Goal: Information Seeking & Learning: Learn about a topic

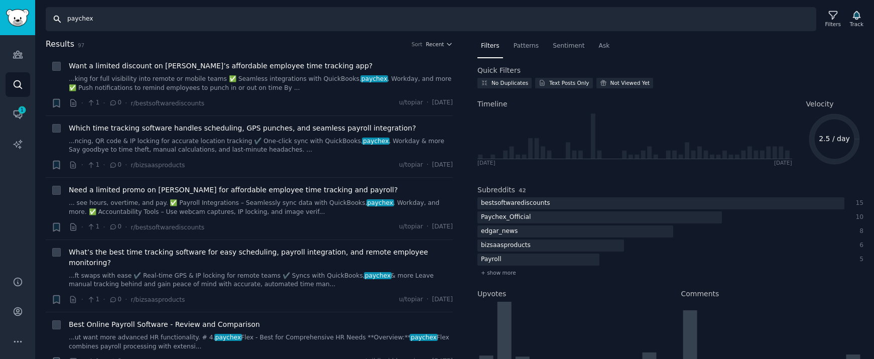
click at [105, 26] on input "paychex" at bounding box center [431, 19] width 770 height 24
type input "[GEOGRAPHIC_DATA]"
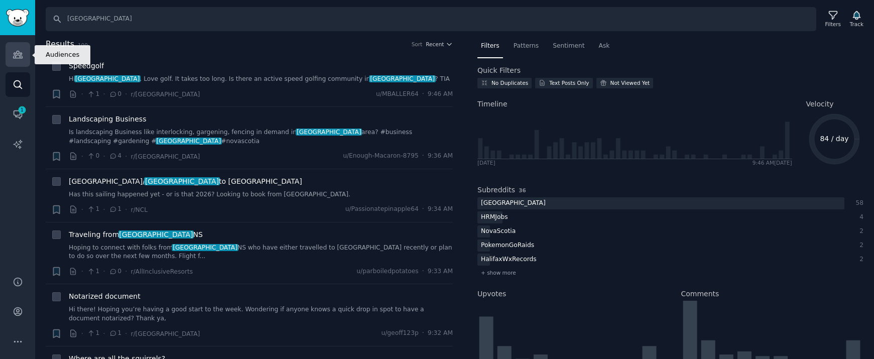
click at [17, 47] on link "Audiences" at bounding box center [18, 54] width 25 height 25
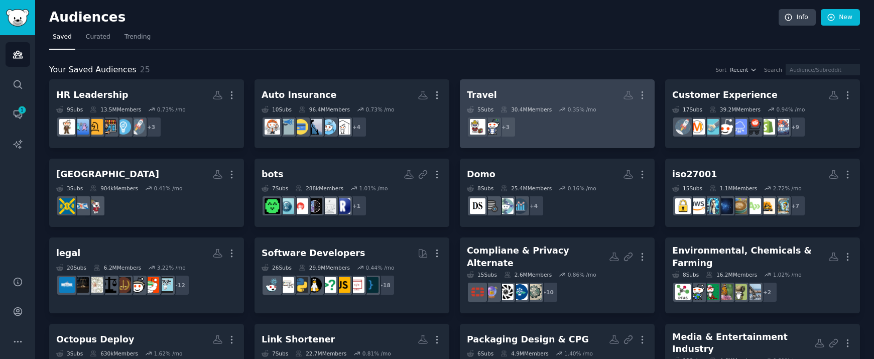
click at [563, 87] on h2 "Travel More" at bounding box center [557, 95] width 181 height 18
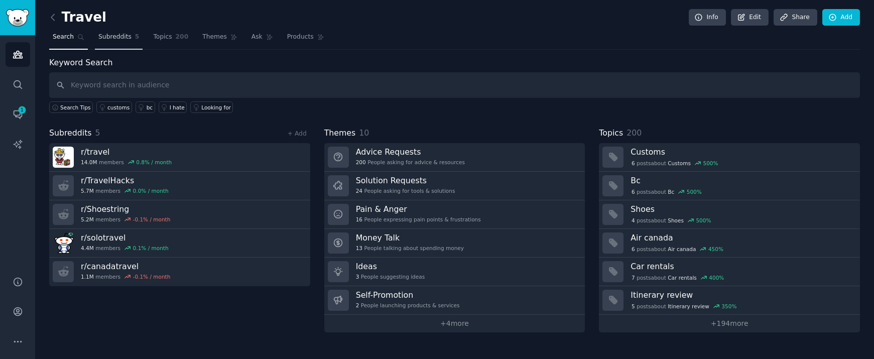
click at [124, 38] on span "Subreddits" at bounding box center [114, 37] width 33 height 9
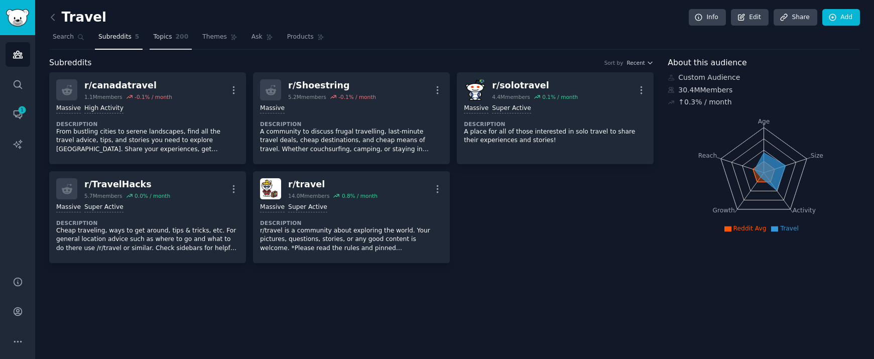
click at [181, 45] on link "Topics 200" at bounding box center [171, 39] width 42 height 21
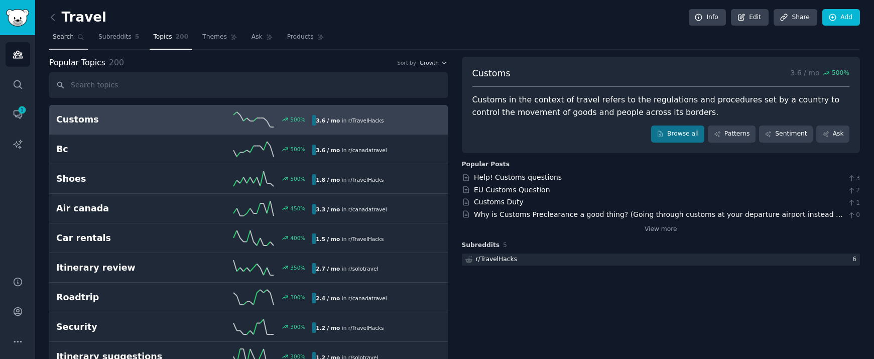
drag, startPoint x: 66, startPoint y: 36, endPoint x: 84, endPoint y: 35, distance: 18.1
click at [66, 36] on span "Search" at bounding box center [63, 37] width 21 height 9
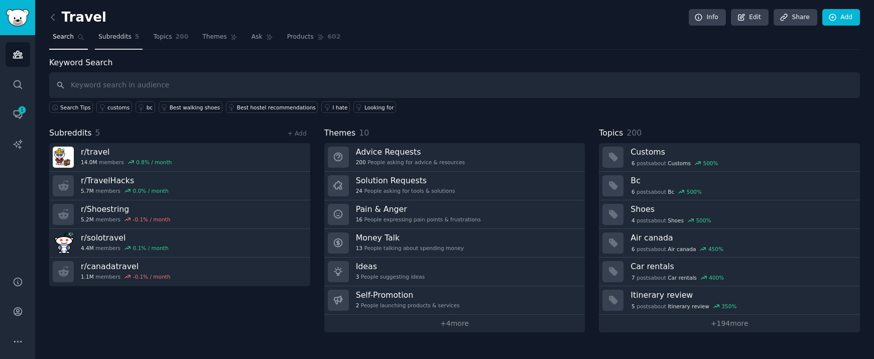
click at [113, 34] on span "Subreddits" at bounding box center [114, 37] width 33 height 9
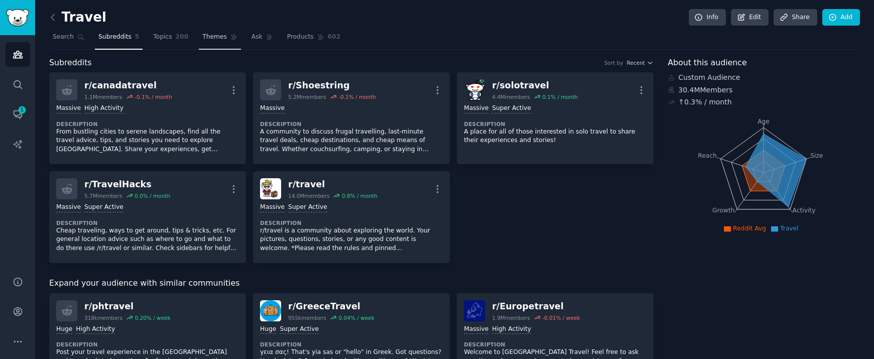
click at [222, 40] on span "Themes" at bounding box center [214, 37] width 25 height 9
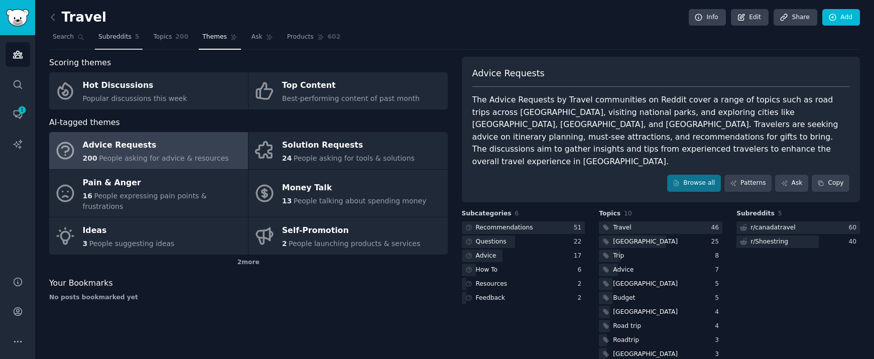
click at [112, 36] on span "Subreddits" at bounding box center [114, 37] width 33 height 9
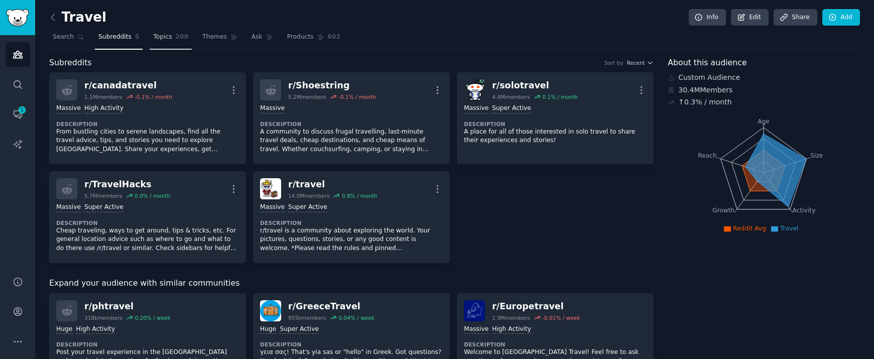
click at [163, 43] on link "Topics 200" at bounding box center [171, 39] width 42 height 21
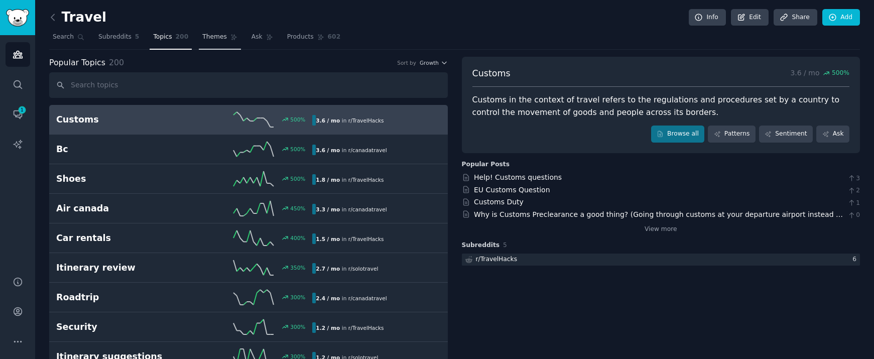
click at [231, 37] on icon at bounding box center [233, 37] width 7 height 7
